Goal: Navigation & Orientation: Find specific page/section

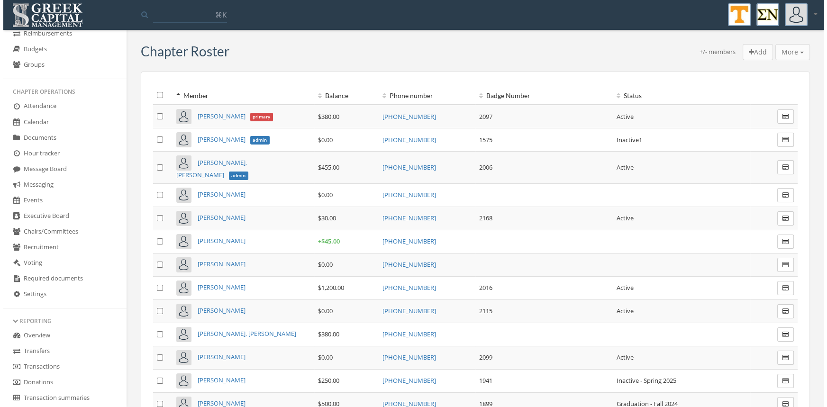
scroll to position [114, 0]
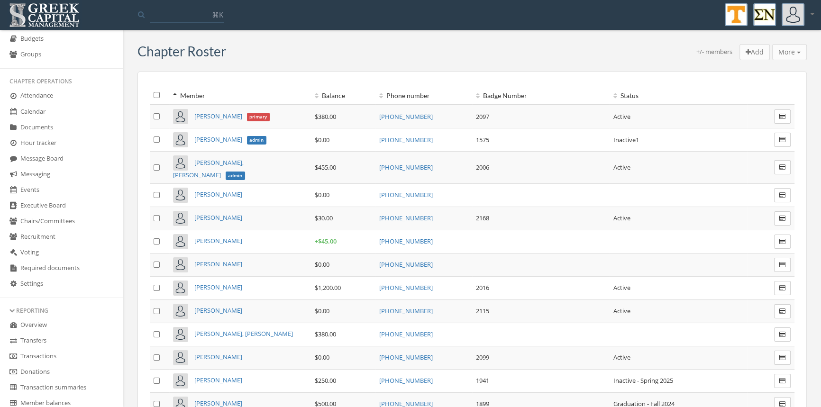
click at [53, 356] on link "Transactions" at bounding box center [61, 357] width 123 height 16
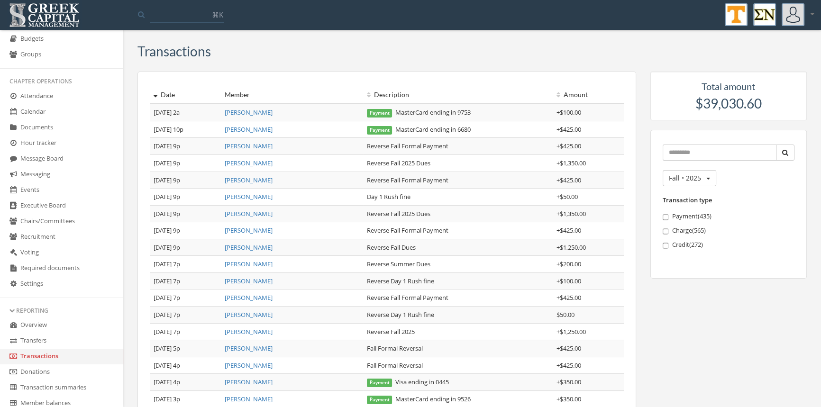
click at [114, 136] on link "Hour tracker" at bounding box center [61, 144] width 123 height 16
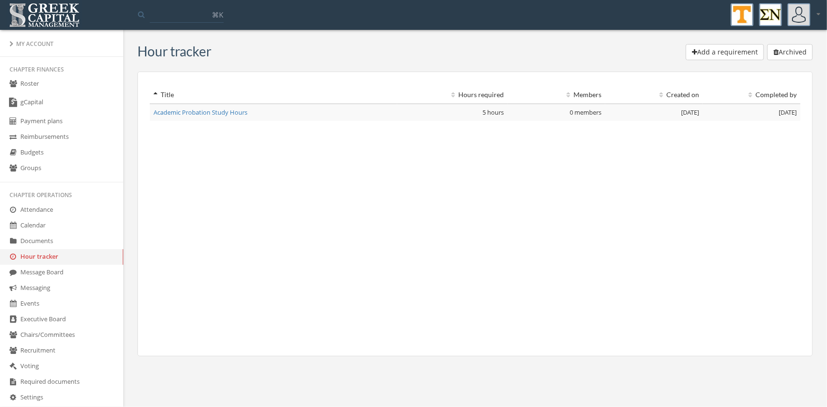
click at [45, 81] on link "Roster" at bounding box center [61, 84] width 123 height 16
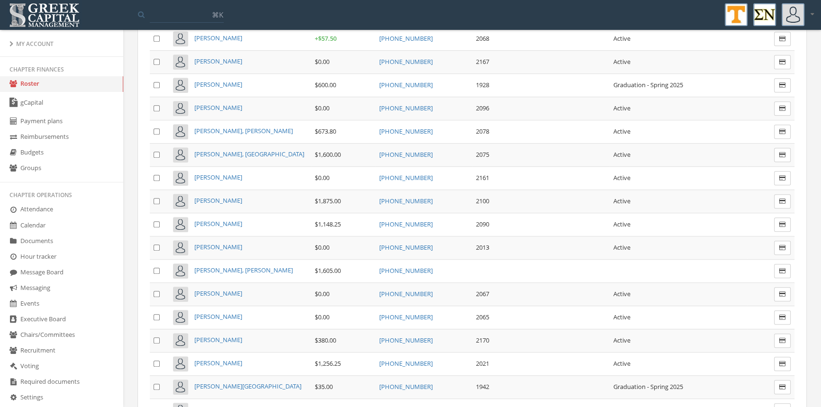
scroll to position [5394, 0]
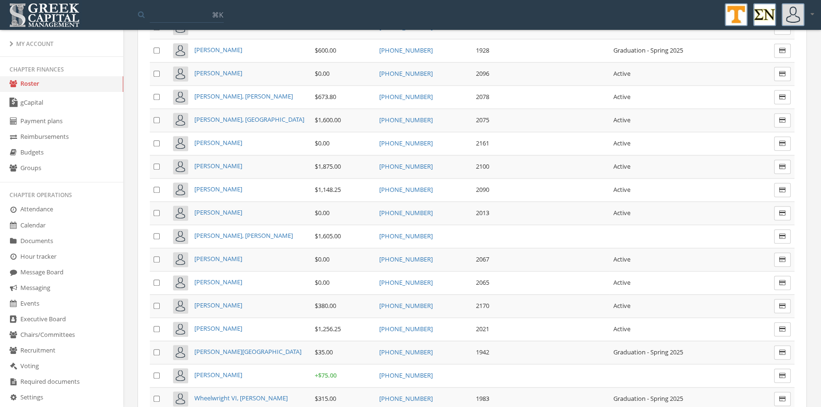
click at [229, 231] on span "[PERSON_NAME], [PERSON_NAME]" at bounding box center [243, 235] width 99 height 9
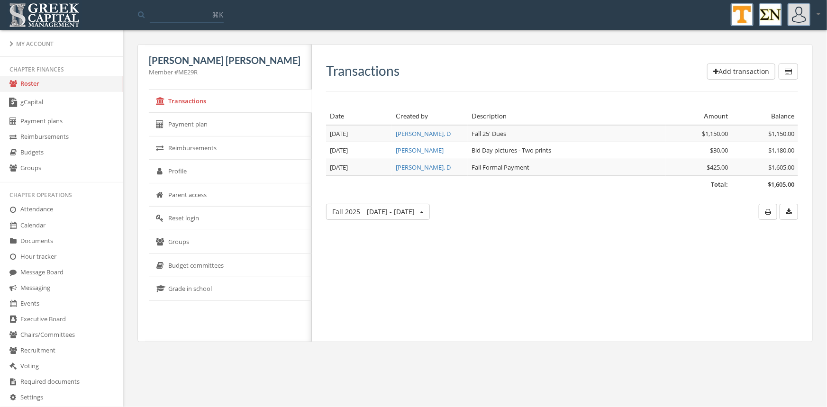
click at [38, 81] on link "Roster" at bounding box center [61, 84] width 123 height 16
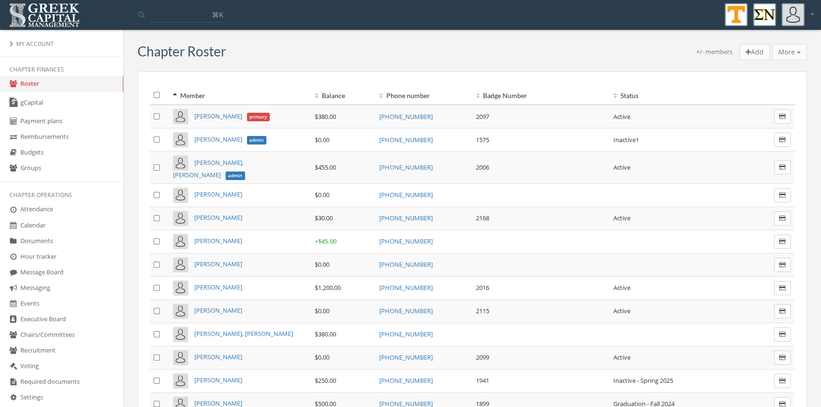
click at [35, 86] on link "Roster" at bounding box center [61, 84] width 123 height 16
